Goal: Information Seeking & Learning: Compare options

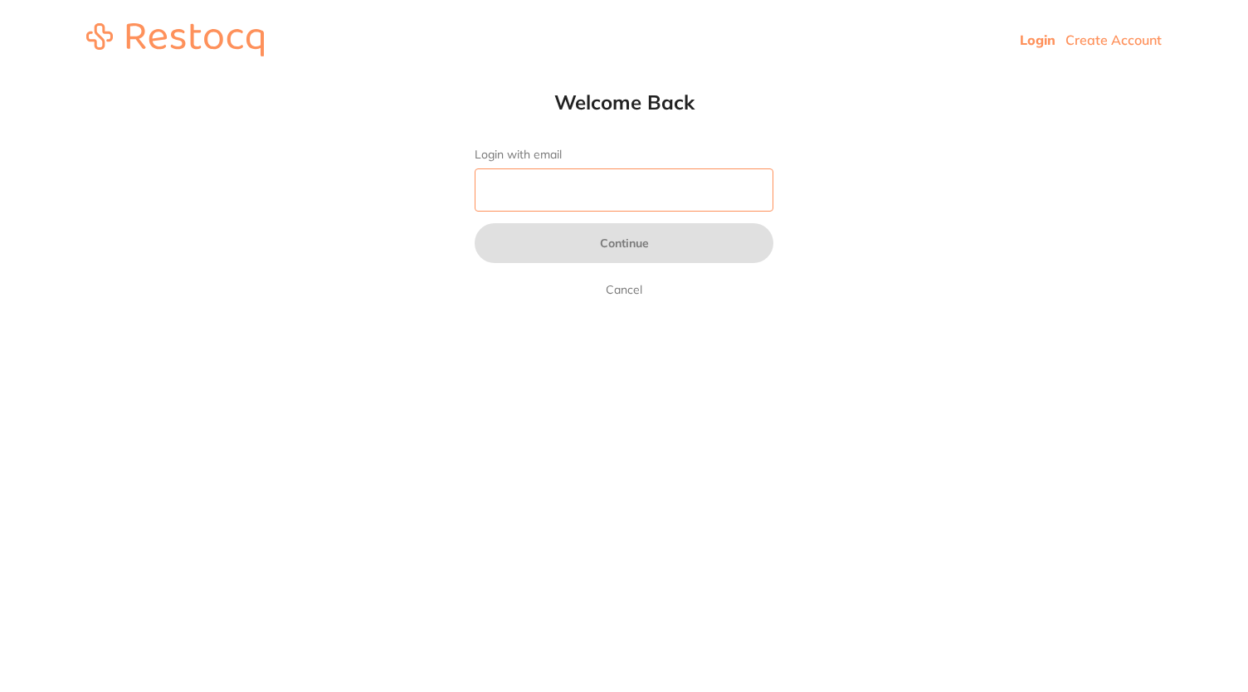
click at [642, 197] on input "Login with email" at bounding box center [623, 189] width 299 height 43
type input "[EMAIL_ADDRESS][DOMAIN_NAME]"
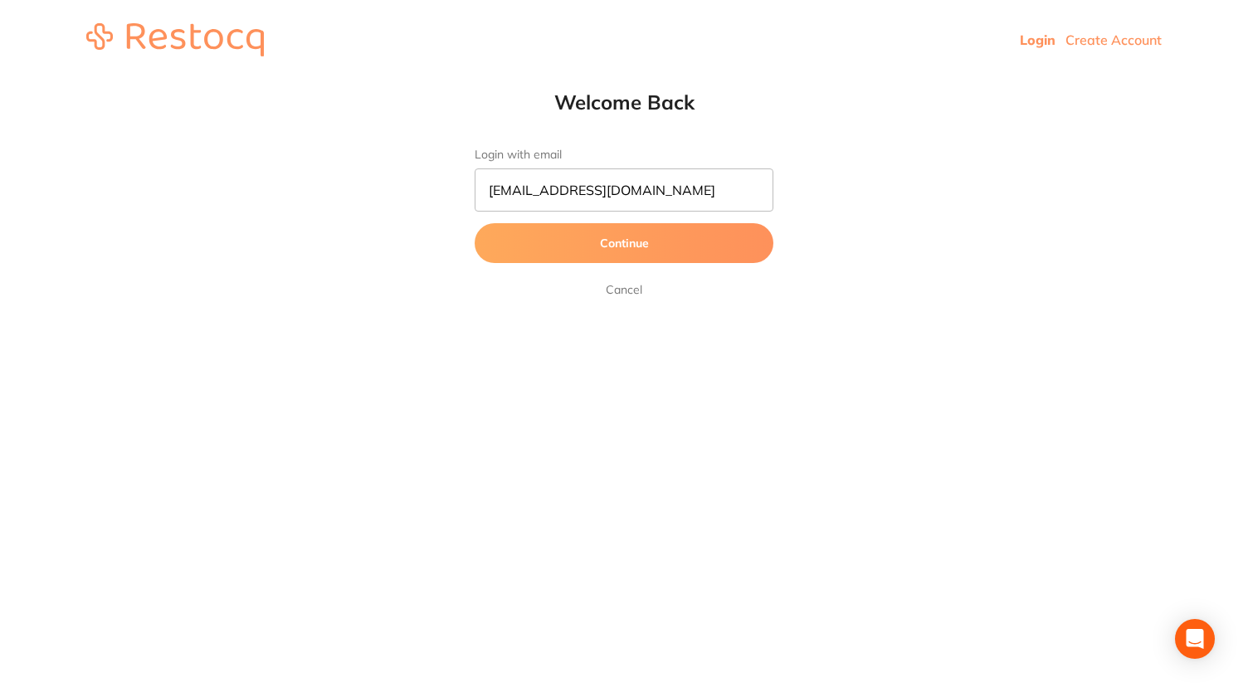
click at [644, 246] on button "Continue" at bounding box center [623, 243] width 299 height 40
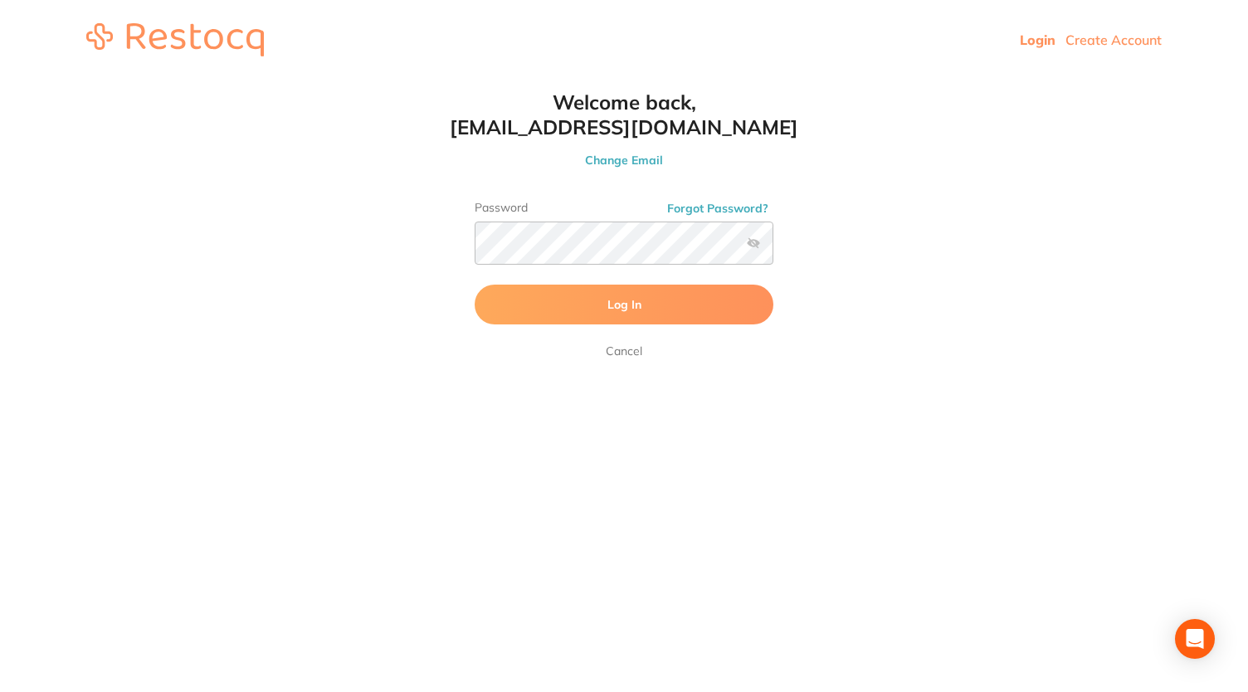
click at [602, 319] on button "Log In" at bounding box center [623, 305] width 299 height 40
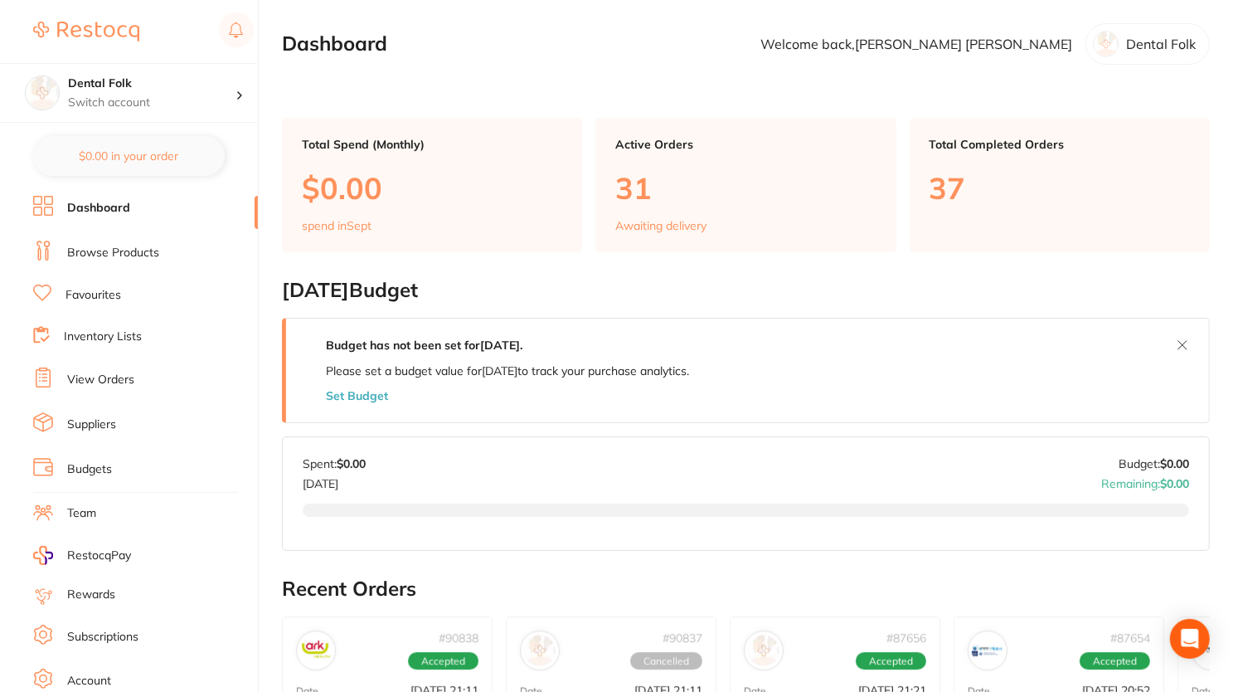
click at [134, 261] on li "Browse Products" at bounding box center [145, 253] width 225 height 25
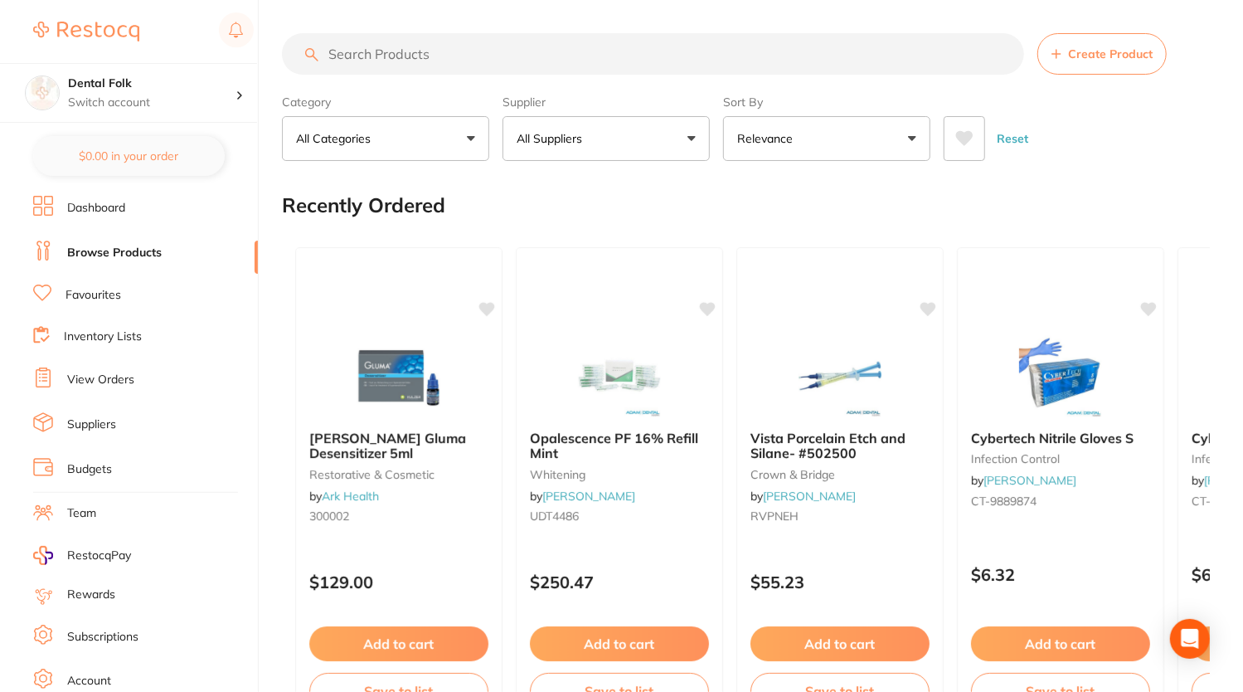
click at [453, 66] on input "search" at bounding box center [653, 53] width 742 height 41
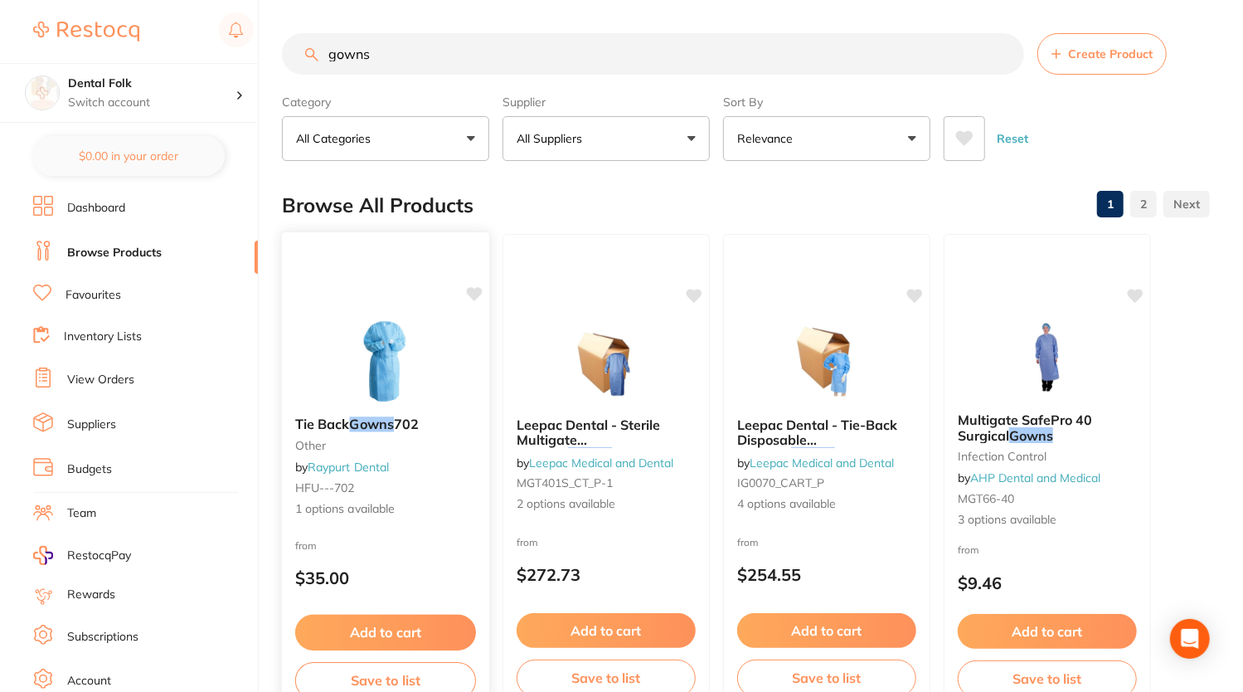
click at [419, 413] on div "Tie Back Gowns 702 other by Raypurt Dental HFU---702 1 options available" at bounding box center [385, 467] width 207 height 128
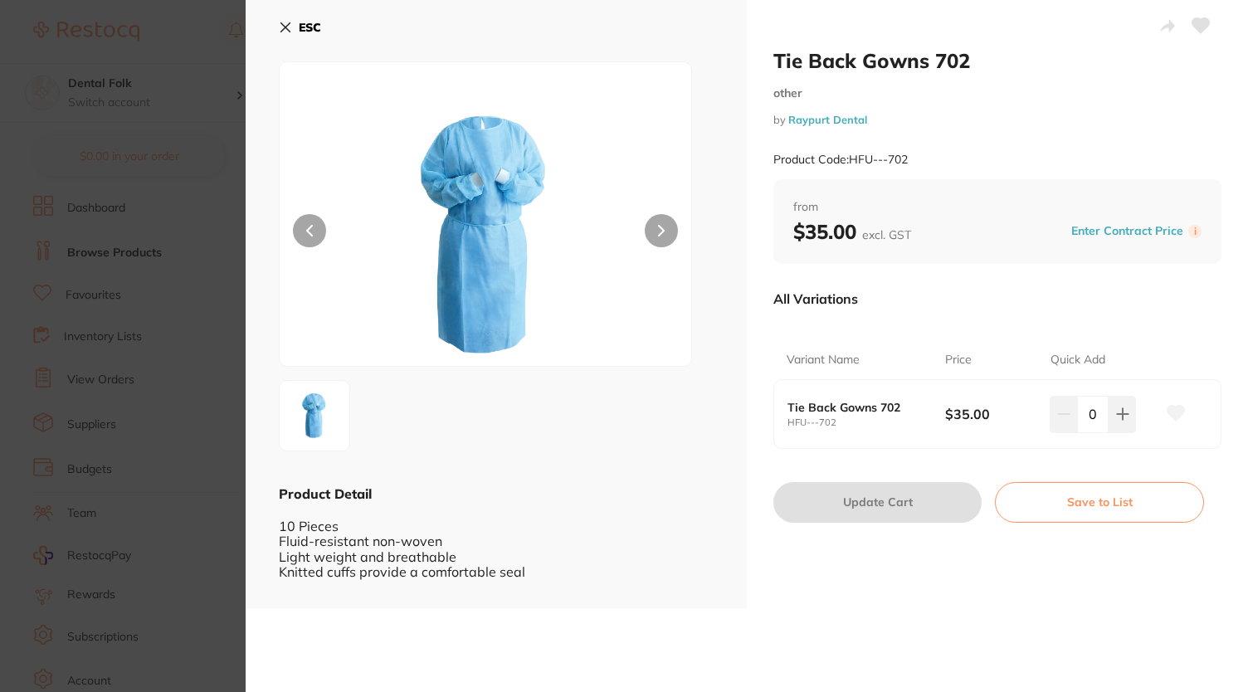
click at [286, 31] on icon at bounding box center [285, 27] width 13 height 13
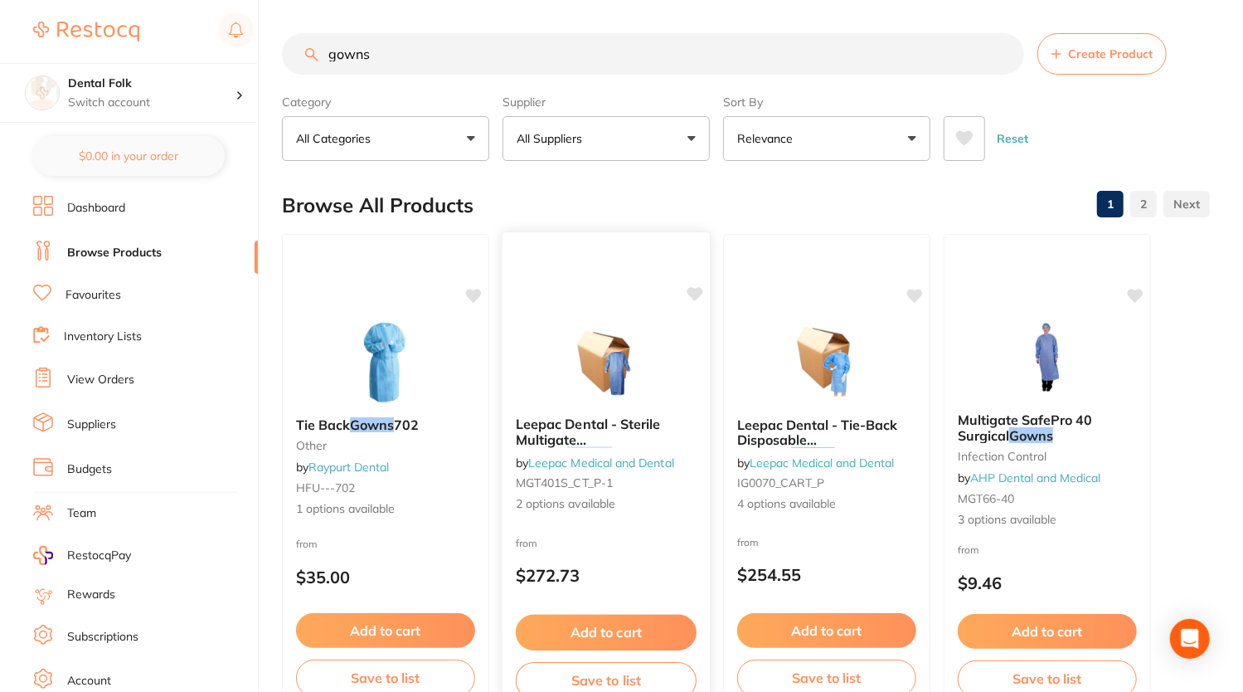
click at [596, 342] on img at bounding box center [606, 361] width 109 height 84
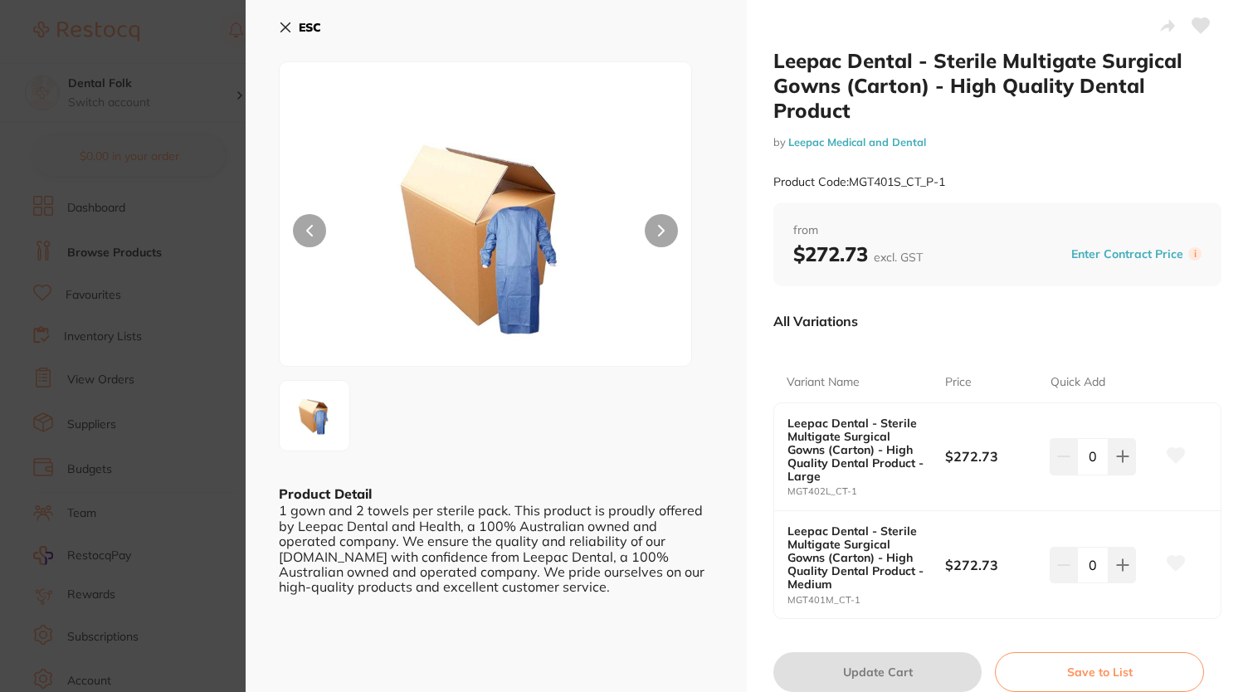
click at [288, 27] on icon at bounding box center [285, 27] width 13 height 13
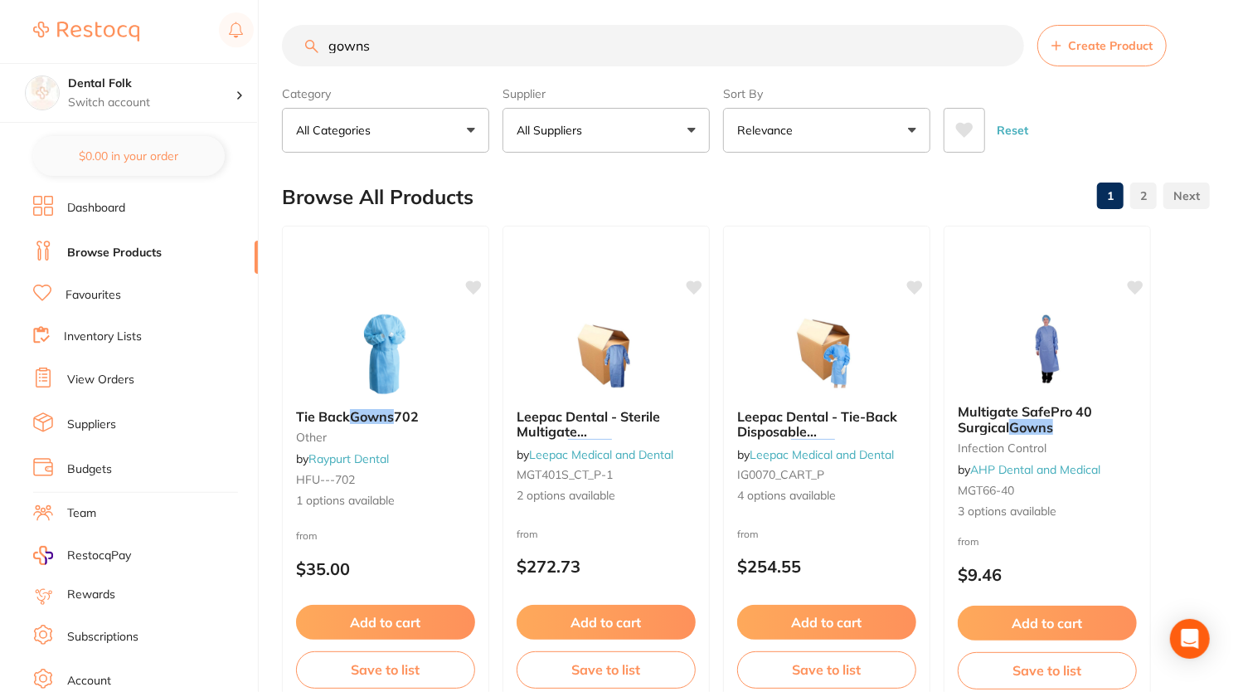
drag, startPoint x: 429, startPoint y: 42, endPoint x: 307, endPoint y: 34, distance: 122.2
click at [307, 34] on input "gowns" at bounding box center [653, 45] width 742 height 41
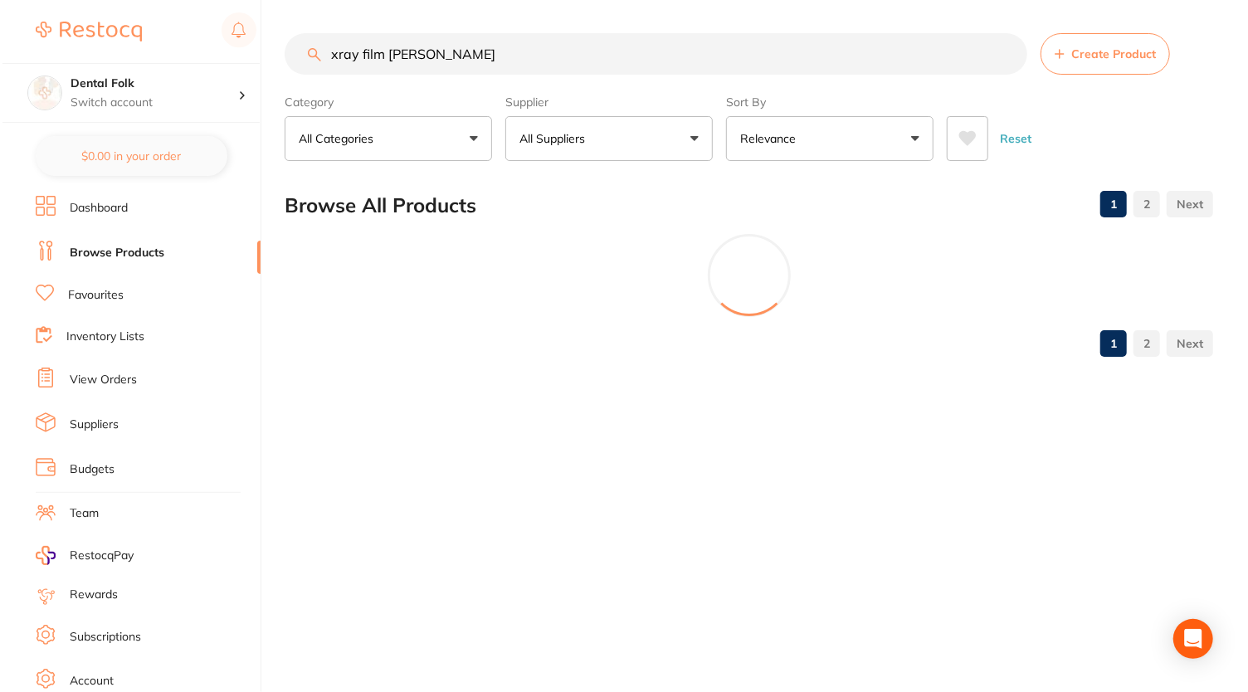
scroll to position [0, 0]
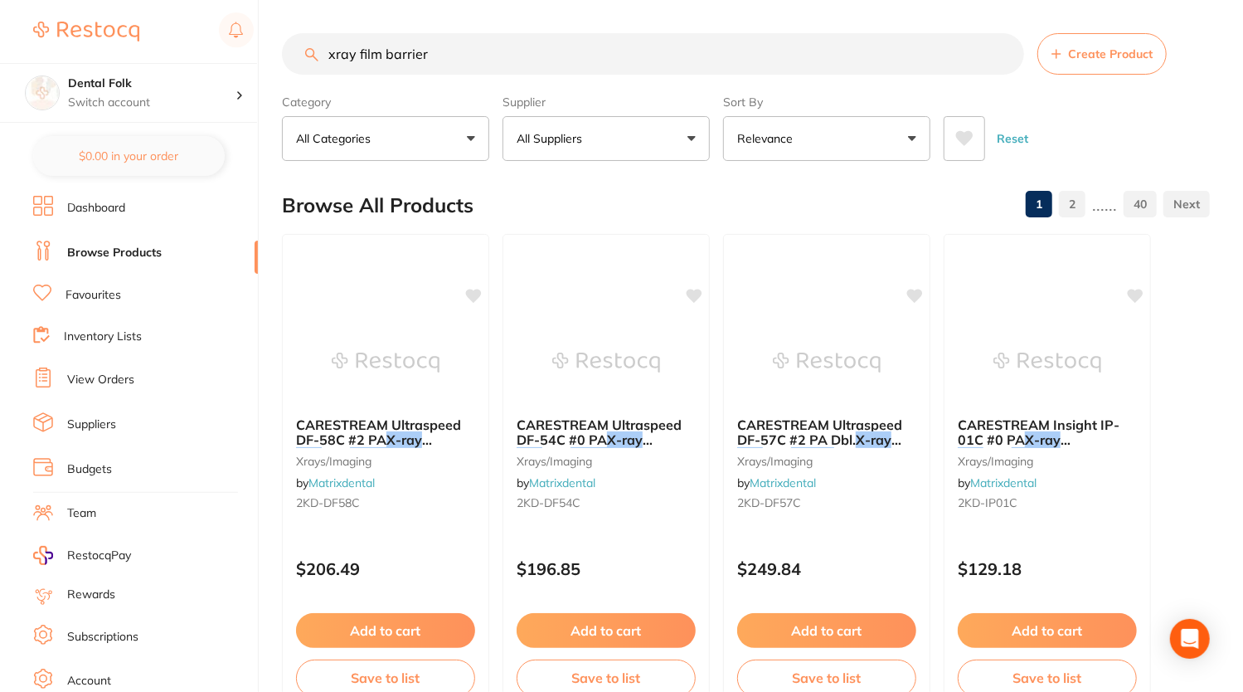
click at [403, 428] on span "CARESTREAM Ultraspeed DF-58C #2 PA" at bounding box center [378, 432] width 167 height 32
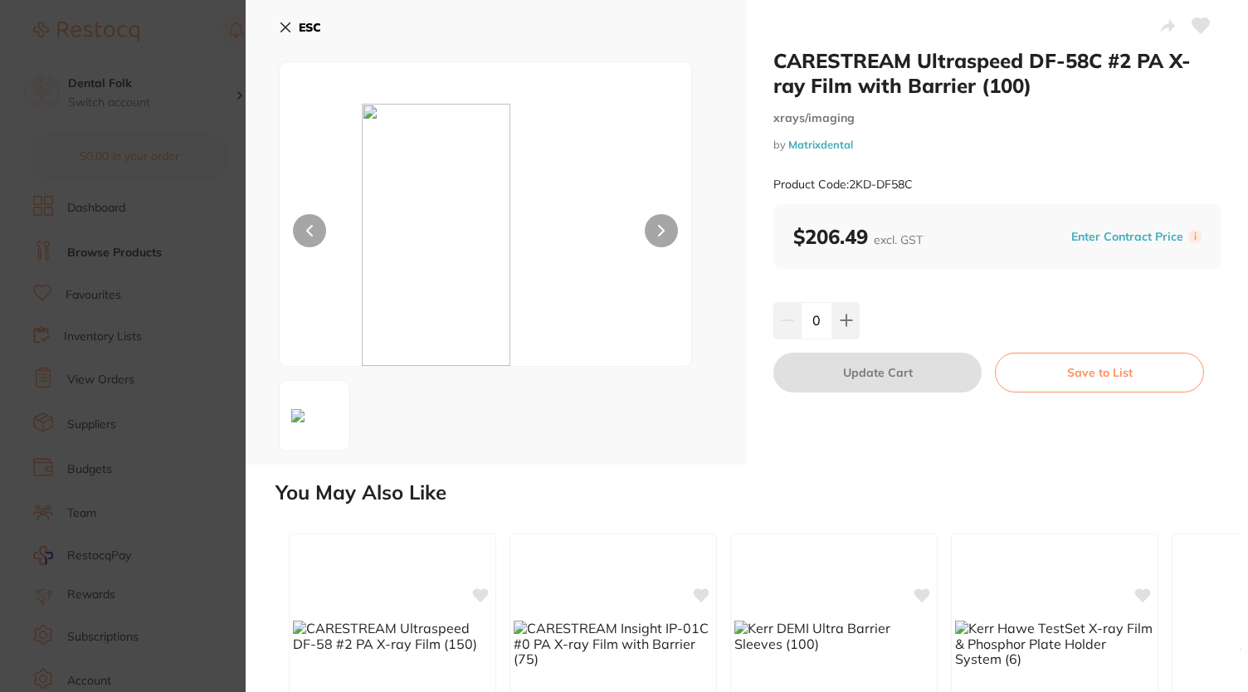
click at [280, 32] on icon at bounding box center [285, 27] width 13 height 13
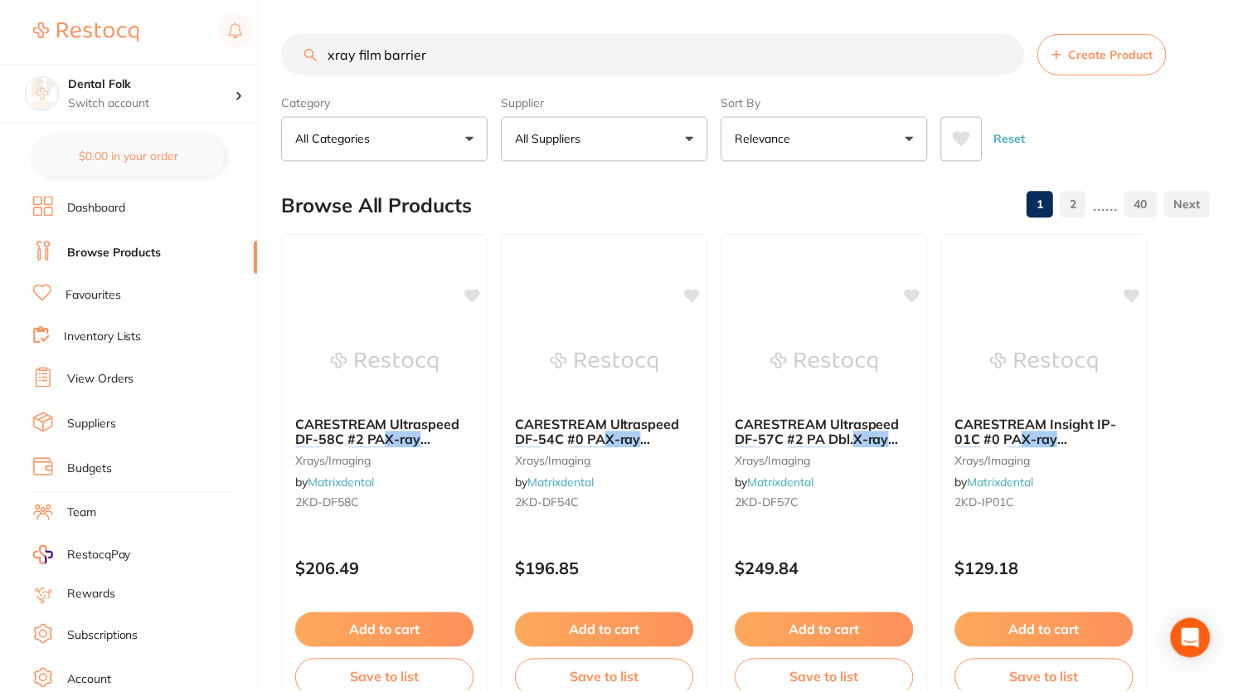
scroll to position [8, 0]
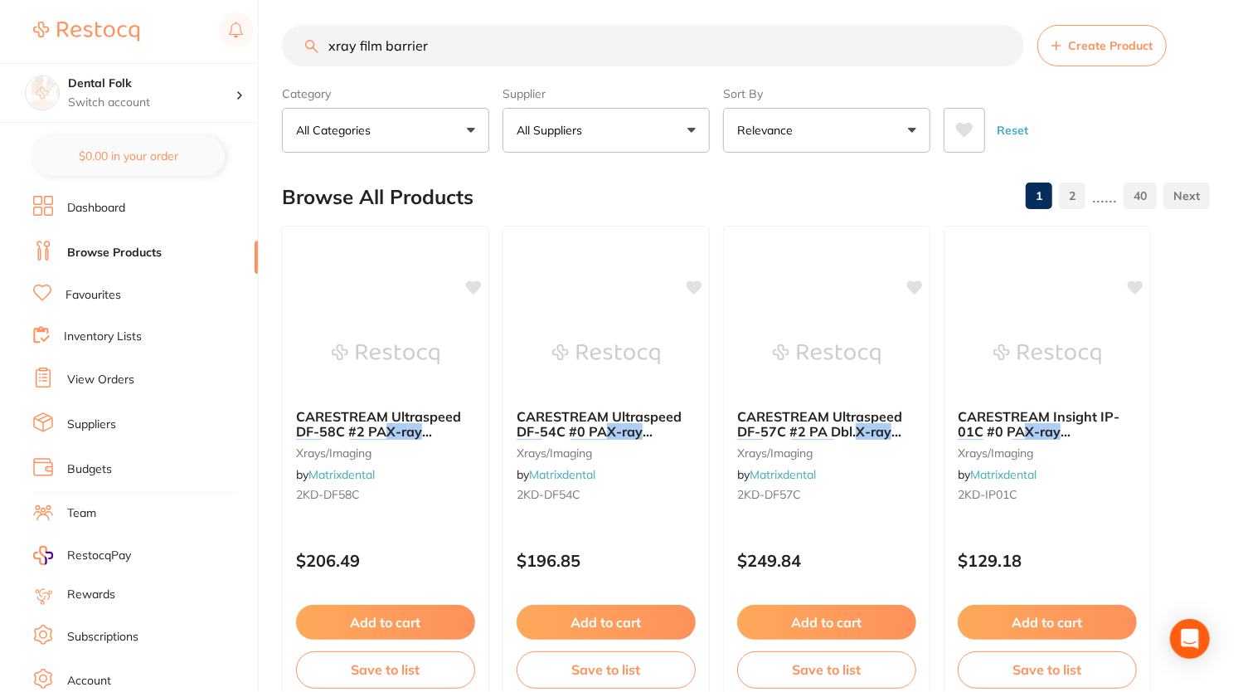
drag, startPoint x: 513, startPoint y: 46, endPoint x: 304, endPoint y: 73, distance: 209.9
click at [304, 73] on section "xray film barrier Create Product Category All Categories All Categories 3D Prin…" at bounding box center [746, 89] width 928 height 128
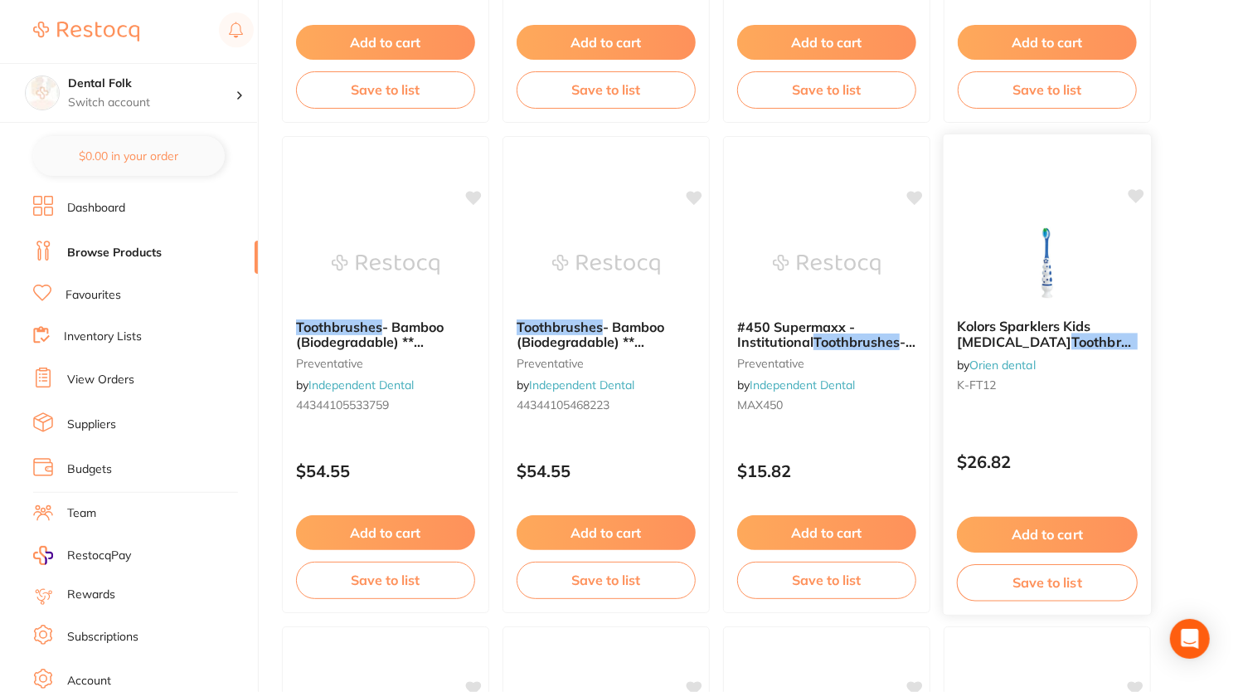
scroll to position [1576, 0]
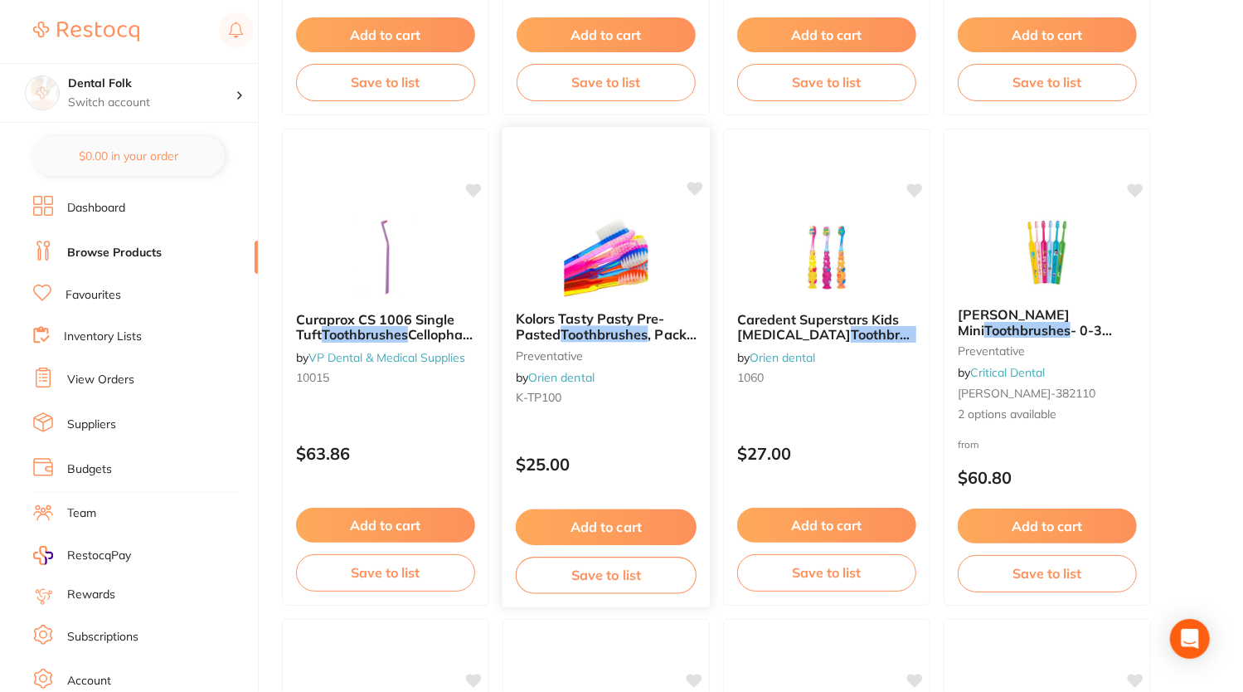
type input "toothbrushes"
click at [601, 241] on img at bounding box center [606, 256] width 109 height 84
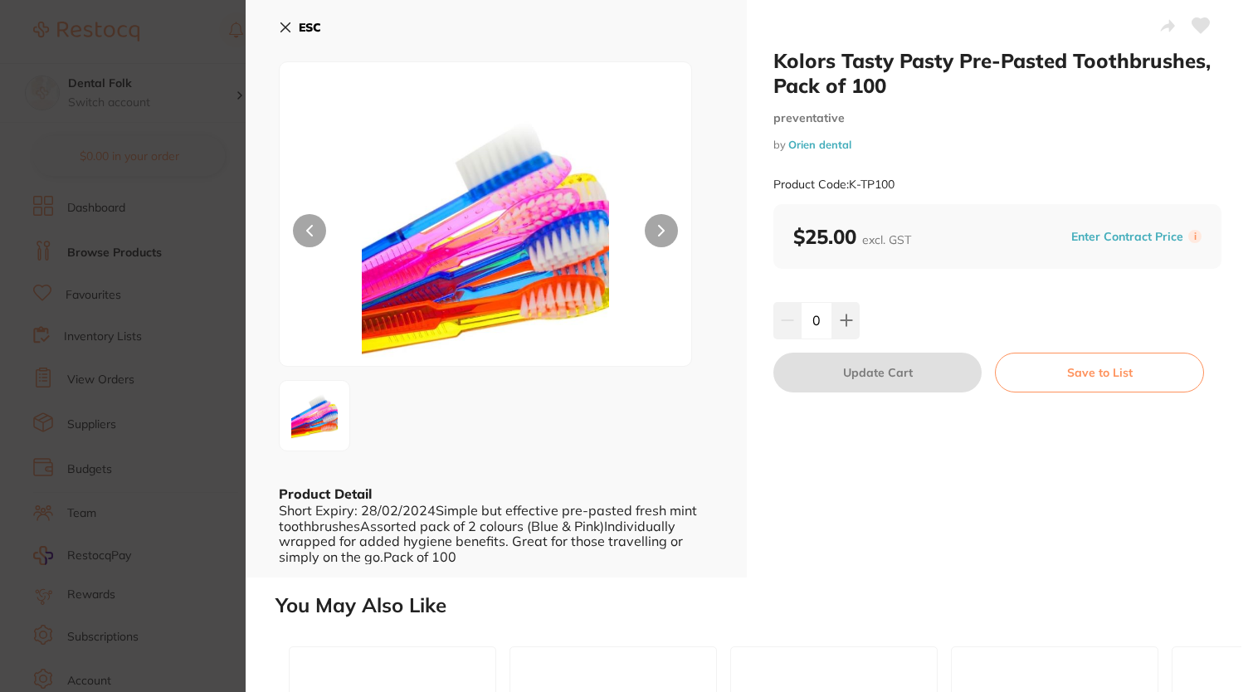
click at [664, 226] on button at bounding box center [660, 230] width 33 height 33
click at [290, 29] on icon at bounding box center [285, 27] width 13 height 13
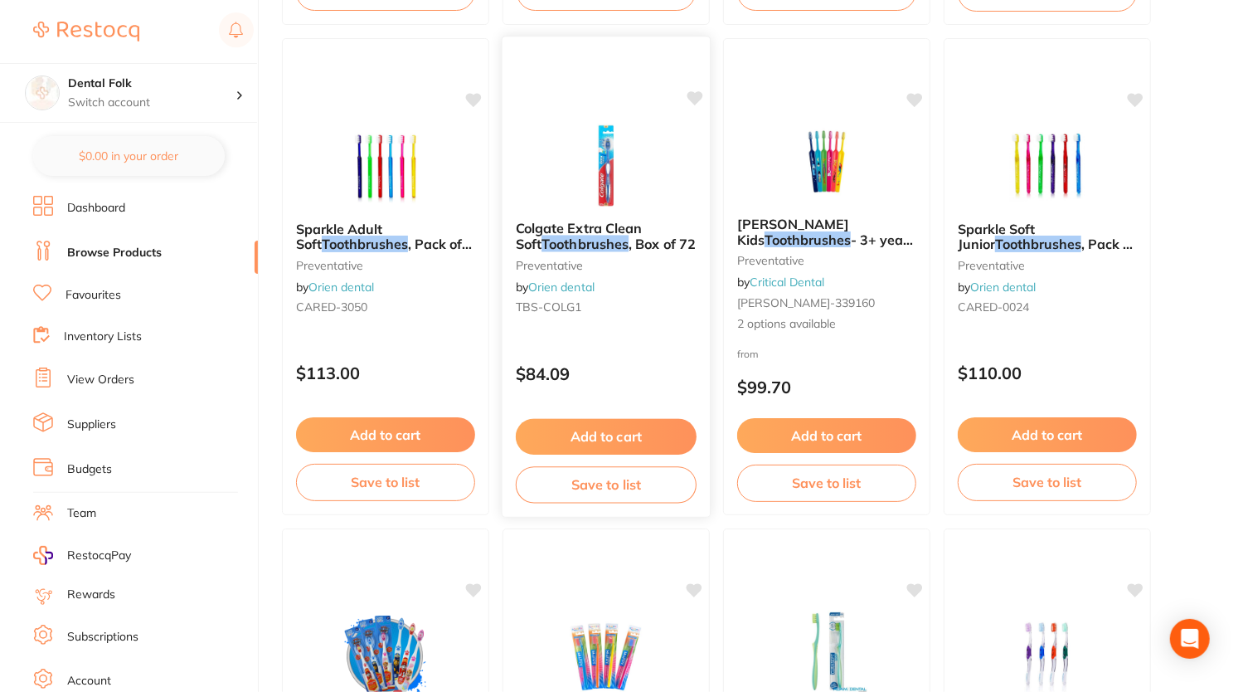
scroll to position [2571, 0]
